Goal: Task Accomplishment & Management: Use online tool/utility

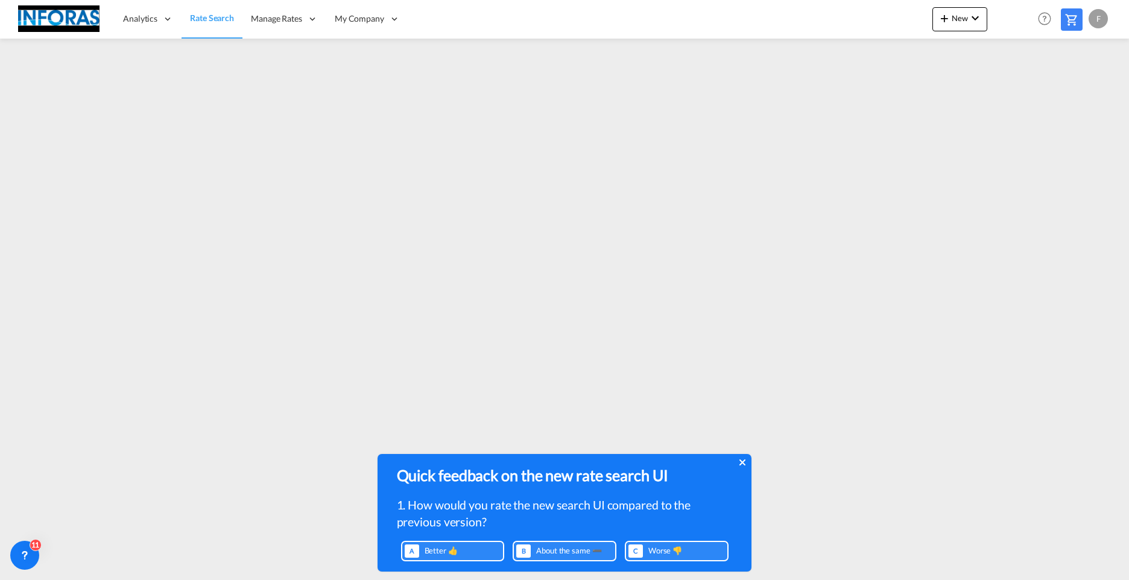
click at [739, 461] on icon at bounding box center [742, 462] width 6 height 6
